Goal: Task Accomplishment & Management: Manage account settings

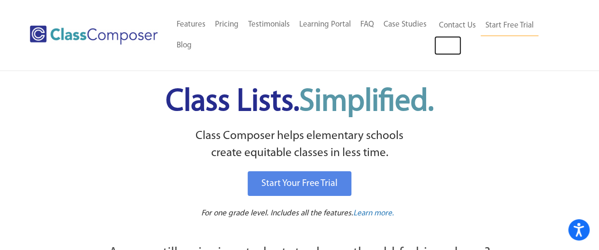
click at [442, 40] on link "Log In" at bounding box center [448, 45] width 27 height 19
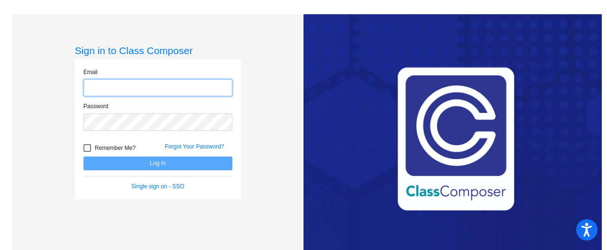
type input "sereese@munster.us"
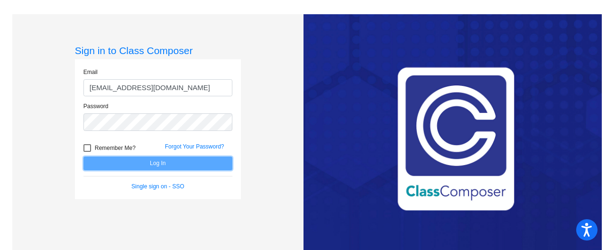
click at [158, 162] on button "Log In" at bounding box center [157, 163] width 149 height 14
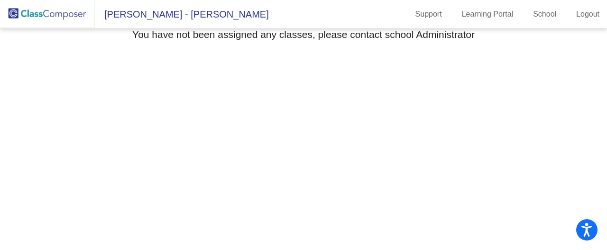
click at [60, 16] on img at bounding box center [47, 14] width 95 height 28
click at [63, 13] on img at bounding box center [47, 14] width 95 height 28
click at [13, 15] on img at bounding box center [47, 14] width 95 height 28
click at [540, 9] on link "School" at bounding box center [544, 14] width 38 height 15
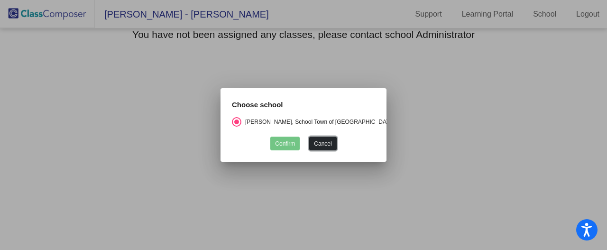
click at [317, 143] on button "Cancel" at bounding box center [322, 143] width 27 height 14
